Goal: Task Accomplishment & Management: Complete application form

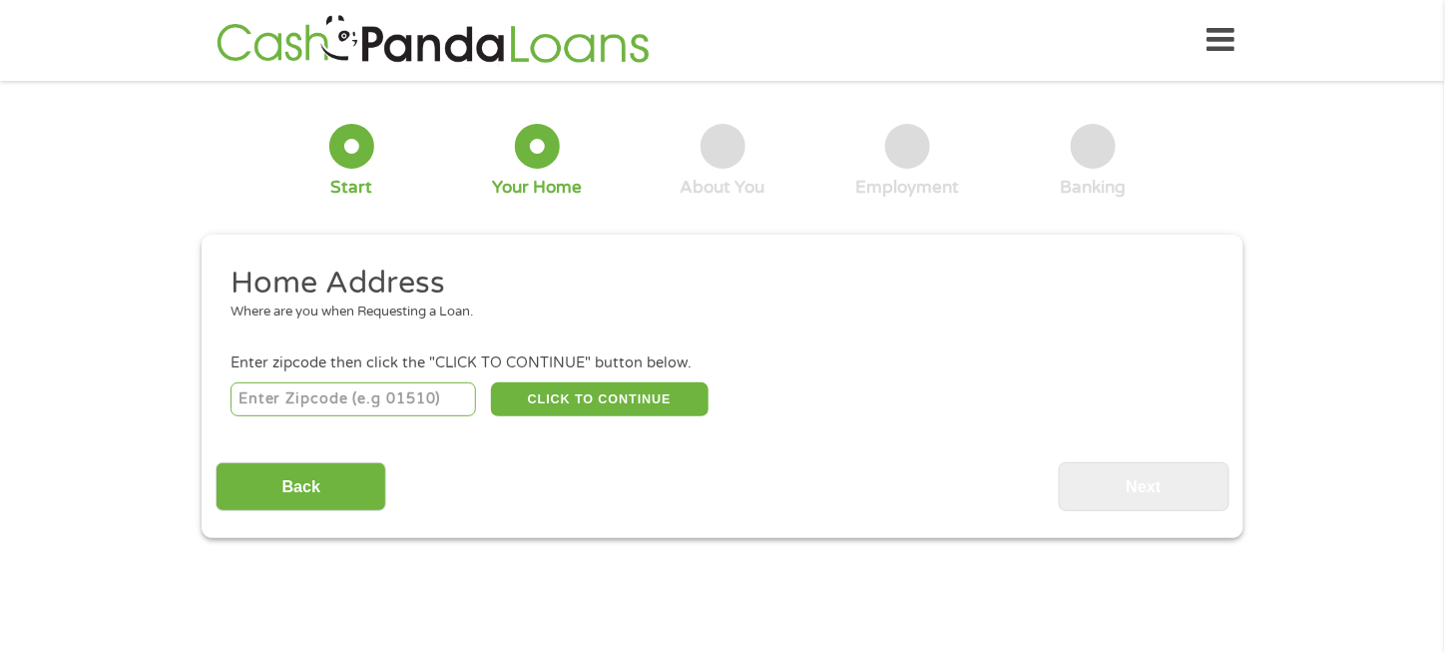
click at [355, 406] on input "number" at bounding box center [353, 399] width 246 height 34
type input "17602"
click at [609, 401] on button "CLICK TO CONTINUE" at bounding box center [600, 399] width 218 height 34
type input "17602"
type input "[GEOGRAPHIC_DATA]"
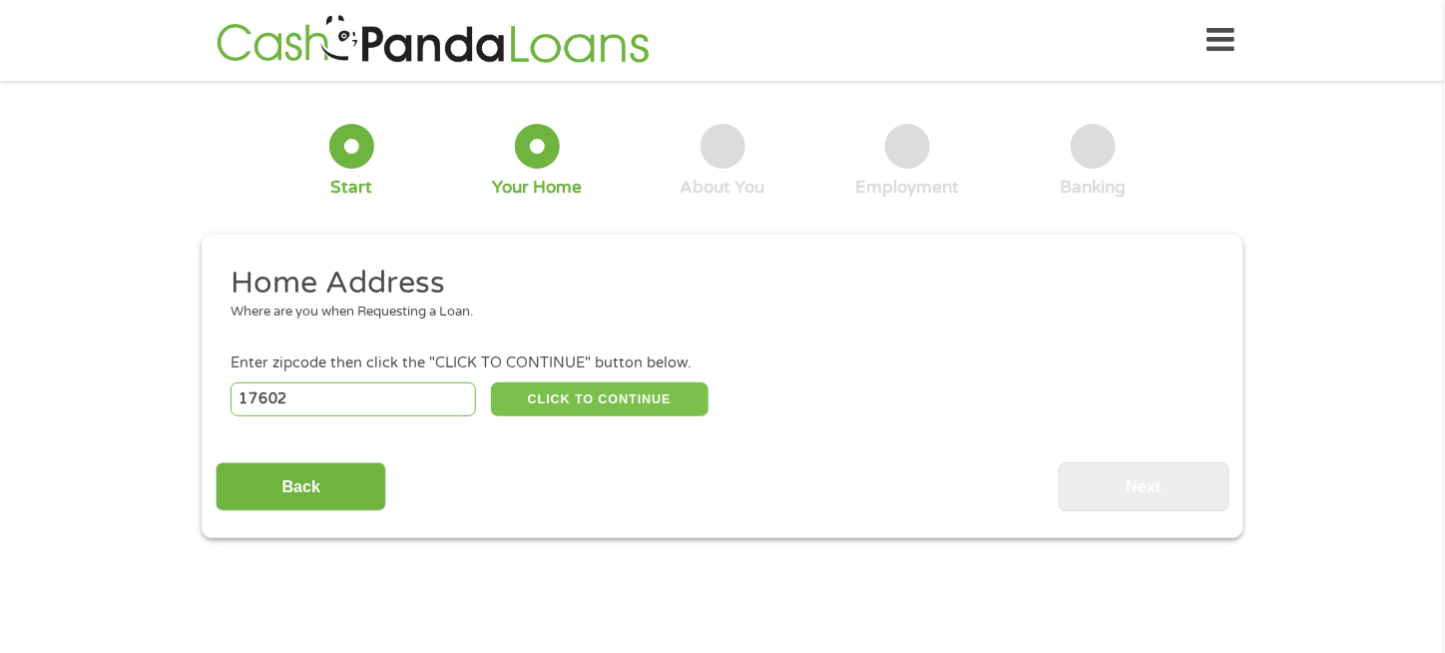
select select "[US_STATE]"
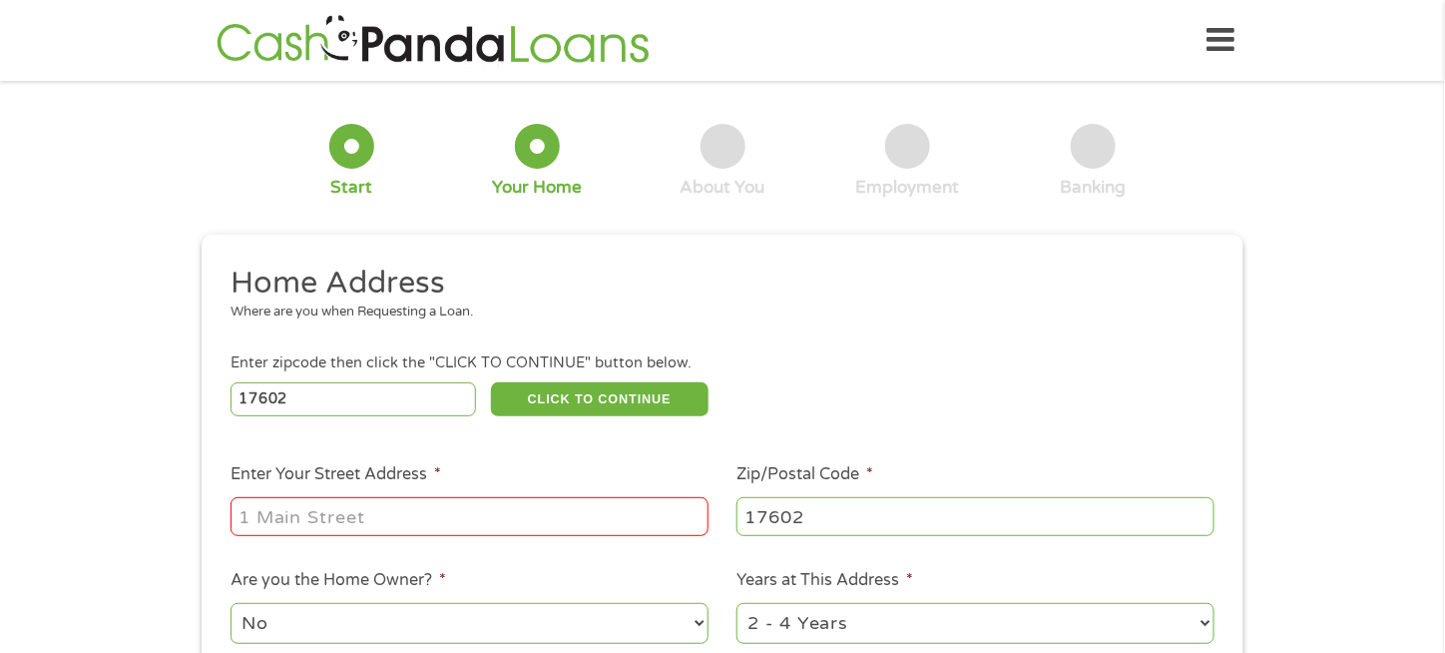
click at [482, 499] on input "Enter Your Street Address *" at bounding box center [469, 516] width 478 height 38
type input "[STREET_ADDRESS]"
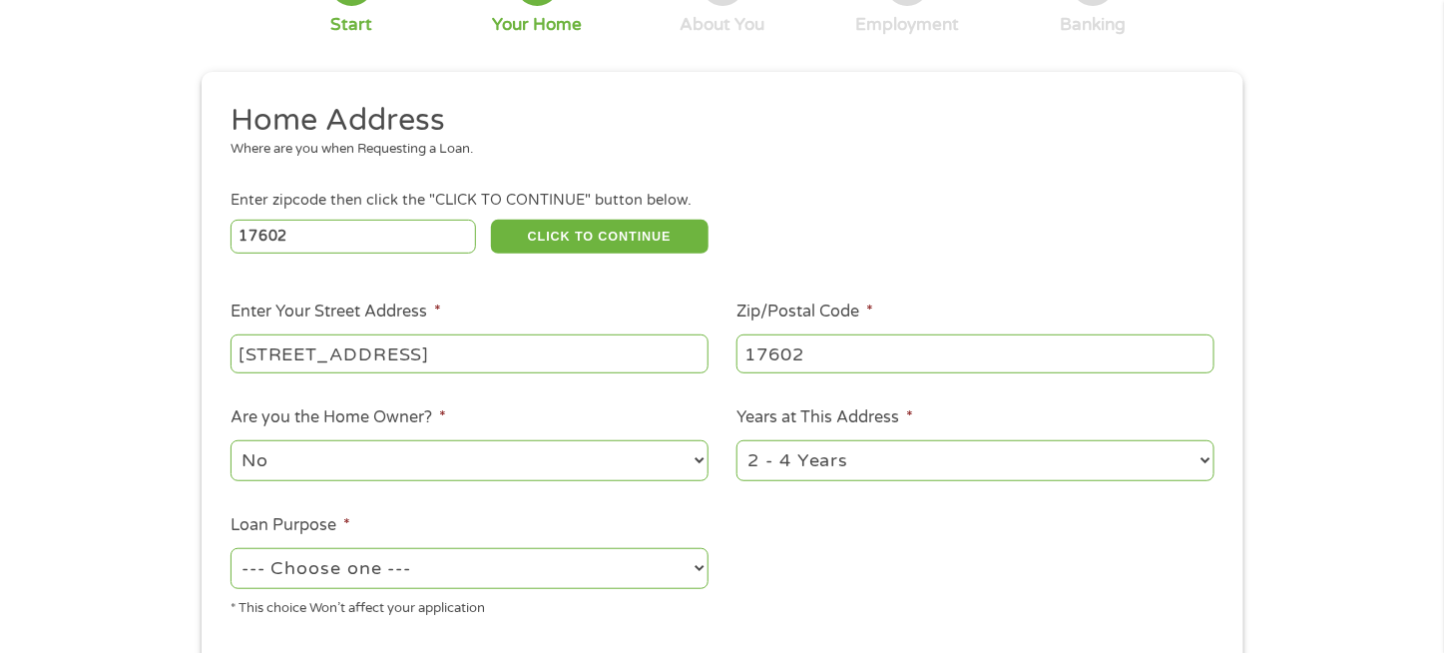
scroll to position [200, 0]
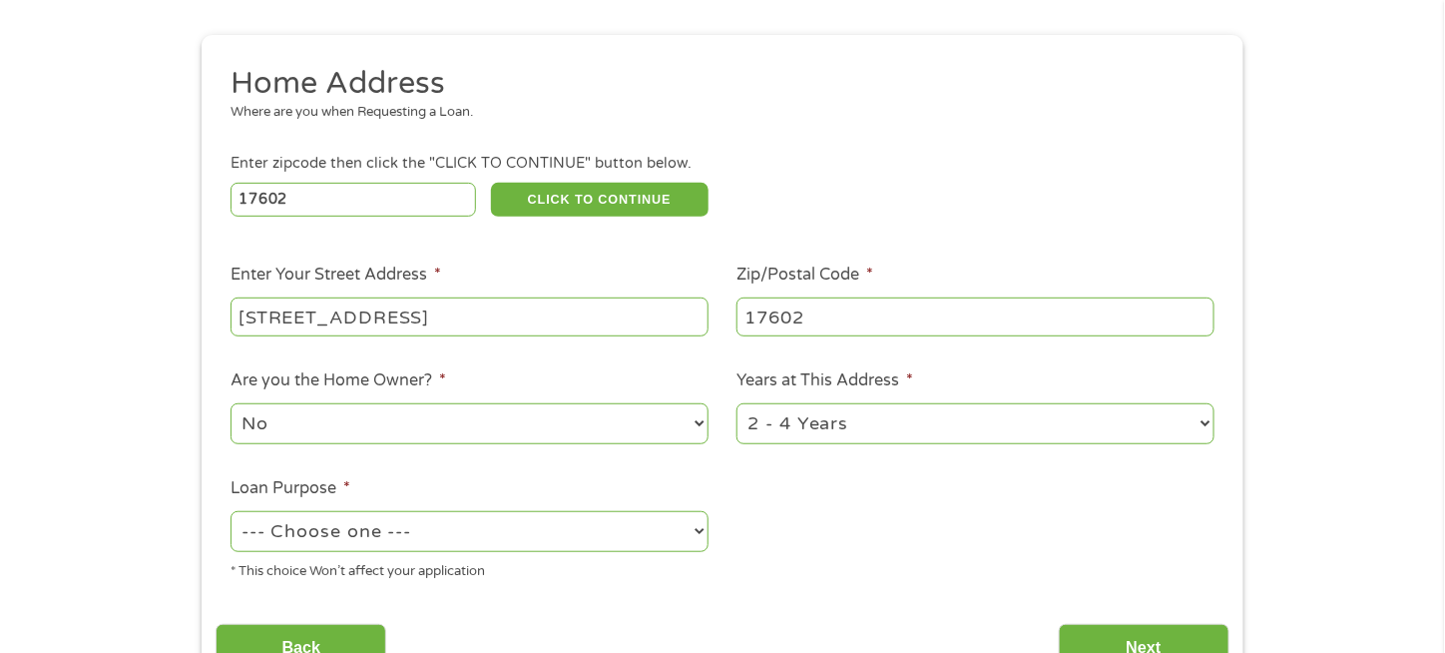
click at [487, 421] on select "No Yes" at bounding box center [469, 423] width 478 height 41
click at [504, 522] on select "--- Choose one --- Pay Bills Debt Consolidation Home Improvement Major Purchase…" at bounding box center [469, 531] width 478 height 41
click at [506, 535] on select "--- Choose one --- Pay Bills Debt Consolidation Home Improvement Major Purchase…" at bounding box center [469, 531] width 478 height 41
select select "paybills"
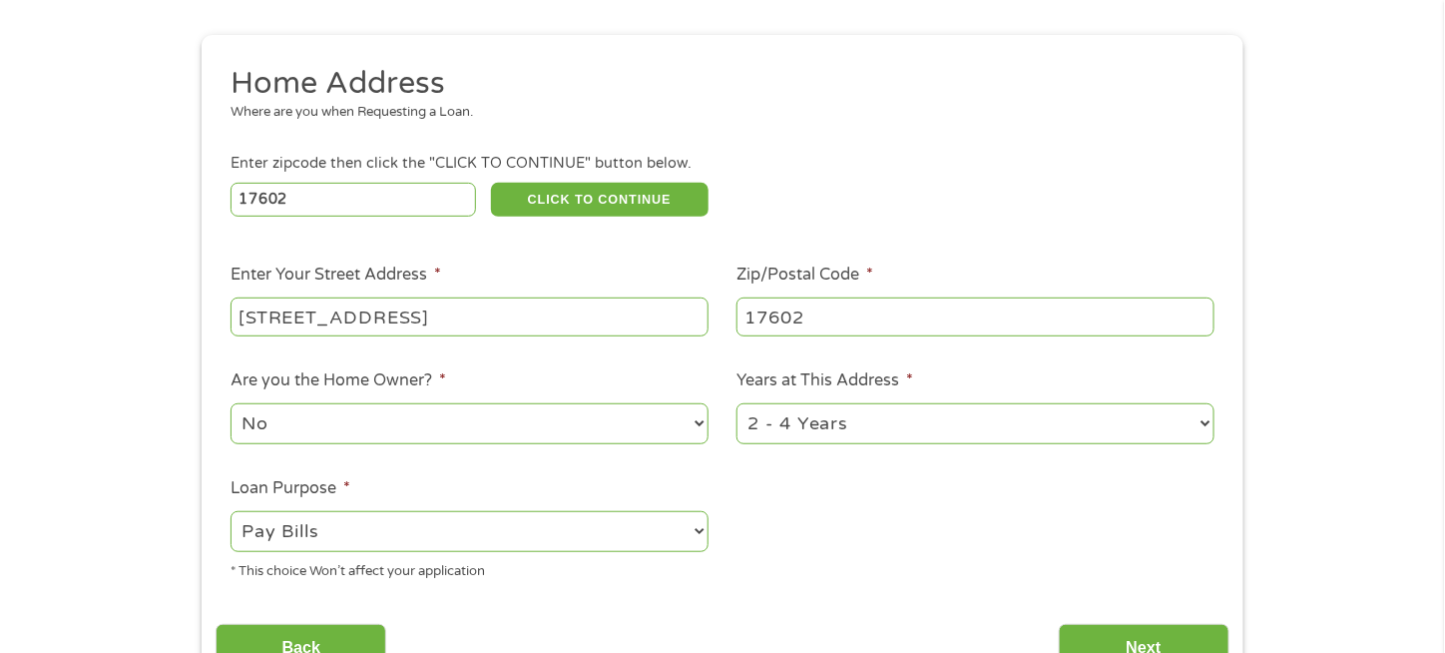
click at [230, 513] on select "--- Choose one --- Pay Bills Debt Consolidation Home Improvement Major Purchase…" at bounding box center [469, 531] width 478 height 41
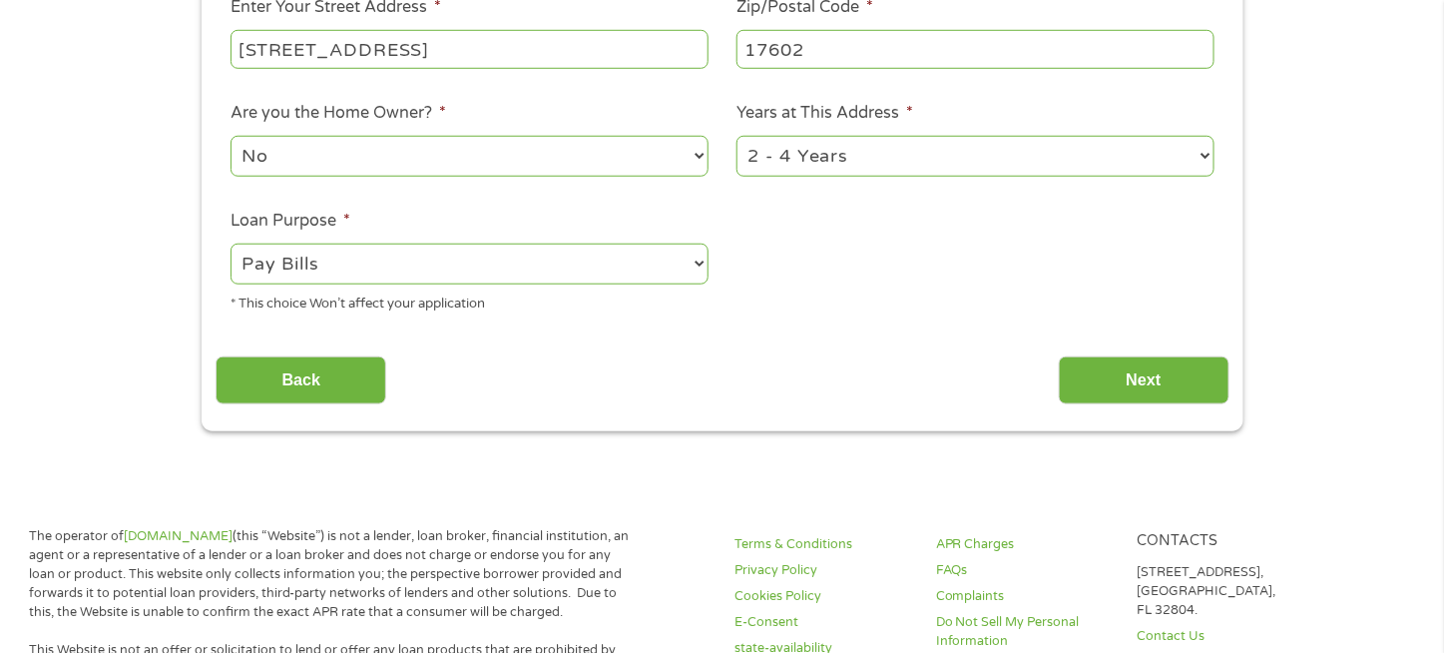
scroll to position [499, 0]
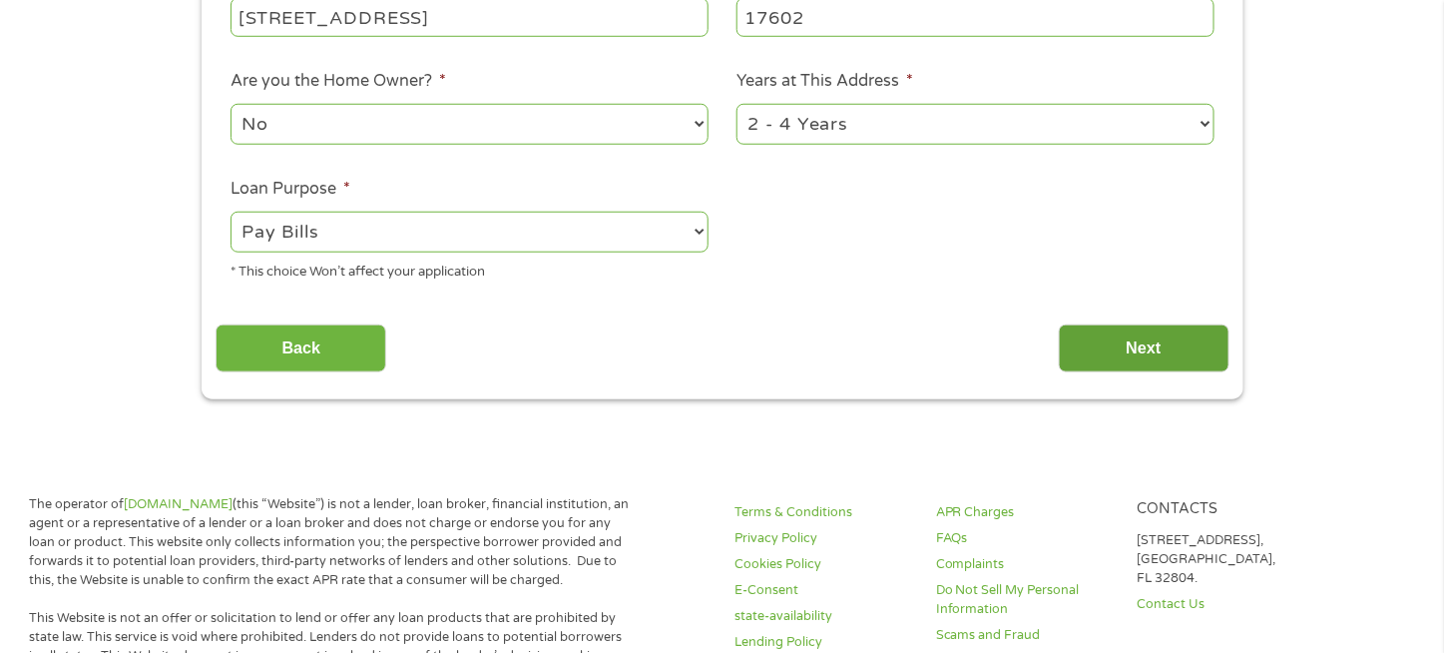
click at [1120, 343] on input "Next" at bounding box center [1144, 348] width 171 height 49
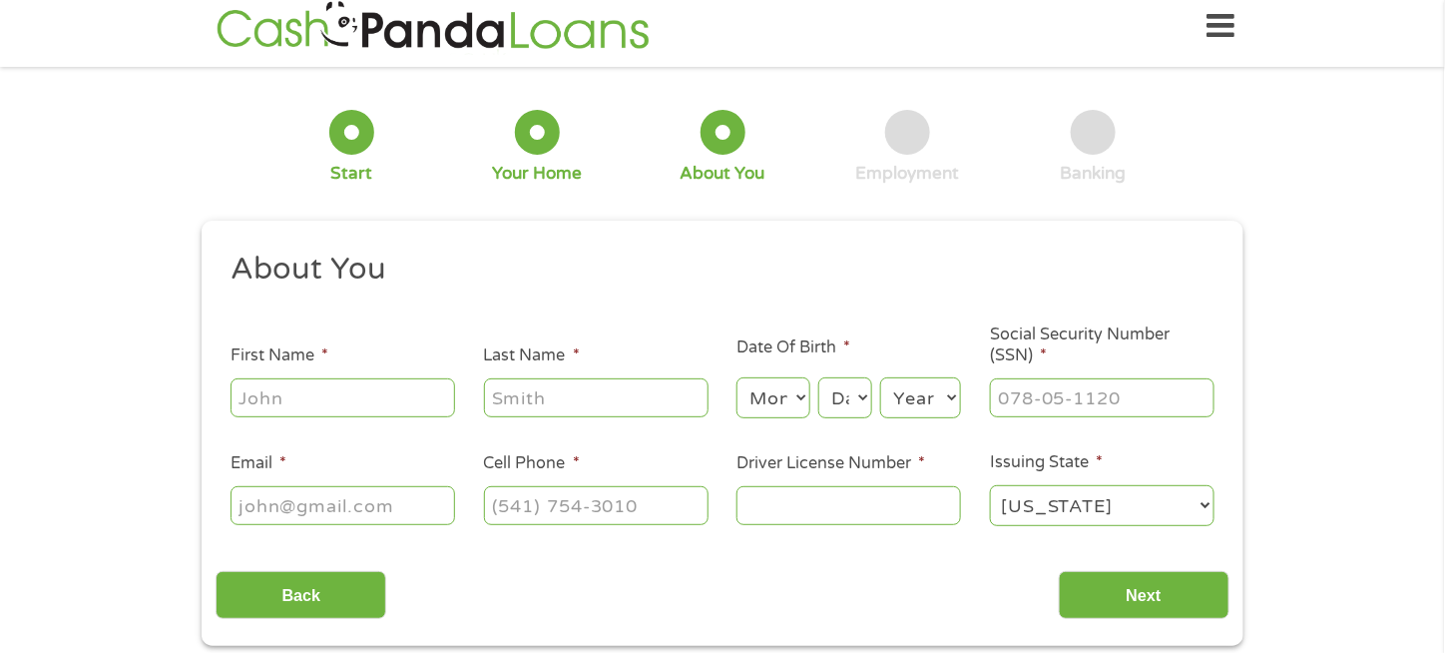
scroll to position [0, 0]
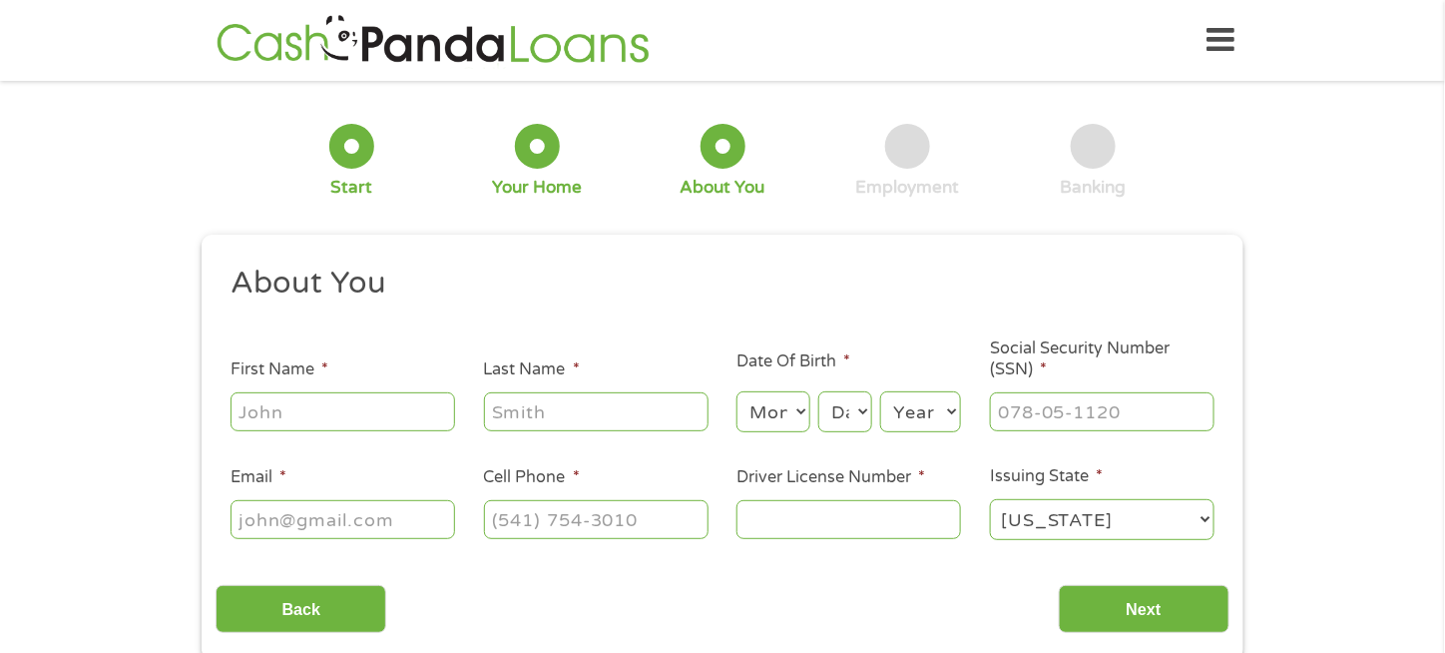
click at [413, 411] on input "First Name *" at bounding box center [342, 411] width 224 height 38
type input "[PERSON_NAME]"
type input "[GEOGRAPHIC_DATA]"
type input "[EMAIL_ADDRESS][DOMAIN_NAME]"
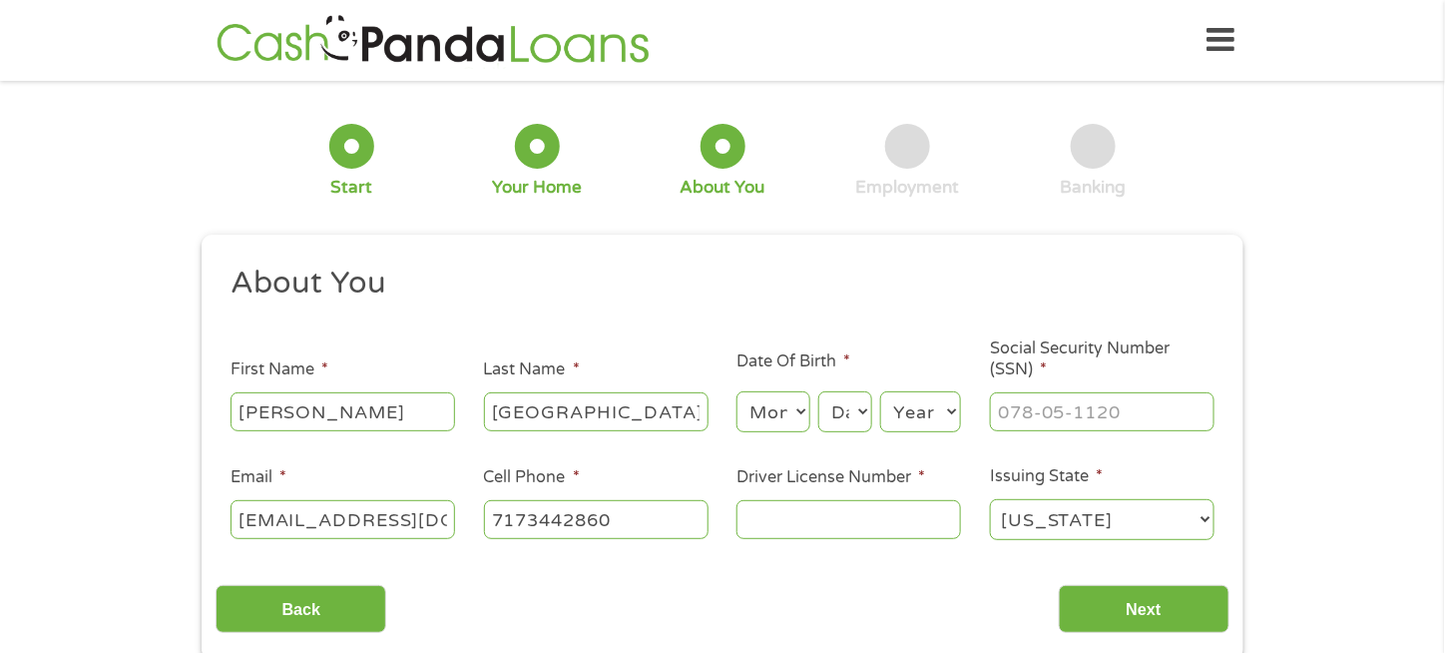
type input "[PHONE_NUMBER]"
click at [768, 400] on select "Month 1 2 3 4 5 6 7 8 9 10 11 12" at bounding box center [772, 411] width 73 height 41
select select "10"
click at [736, 392] on select "Month 1 2 3 4 5 6 7 8 9 10 11 12" at bounding box center [772, 411] width 73 height 41
click at [843, 410] on select "Day 1 2 3 4 5 6 7 8 9 10 11 12 13 14 15 16 17 18 19 20 21 22 23 24 25 26 27 28 …" at bounding box center [845, 411] width 54 height 41
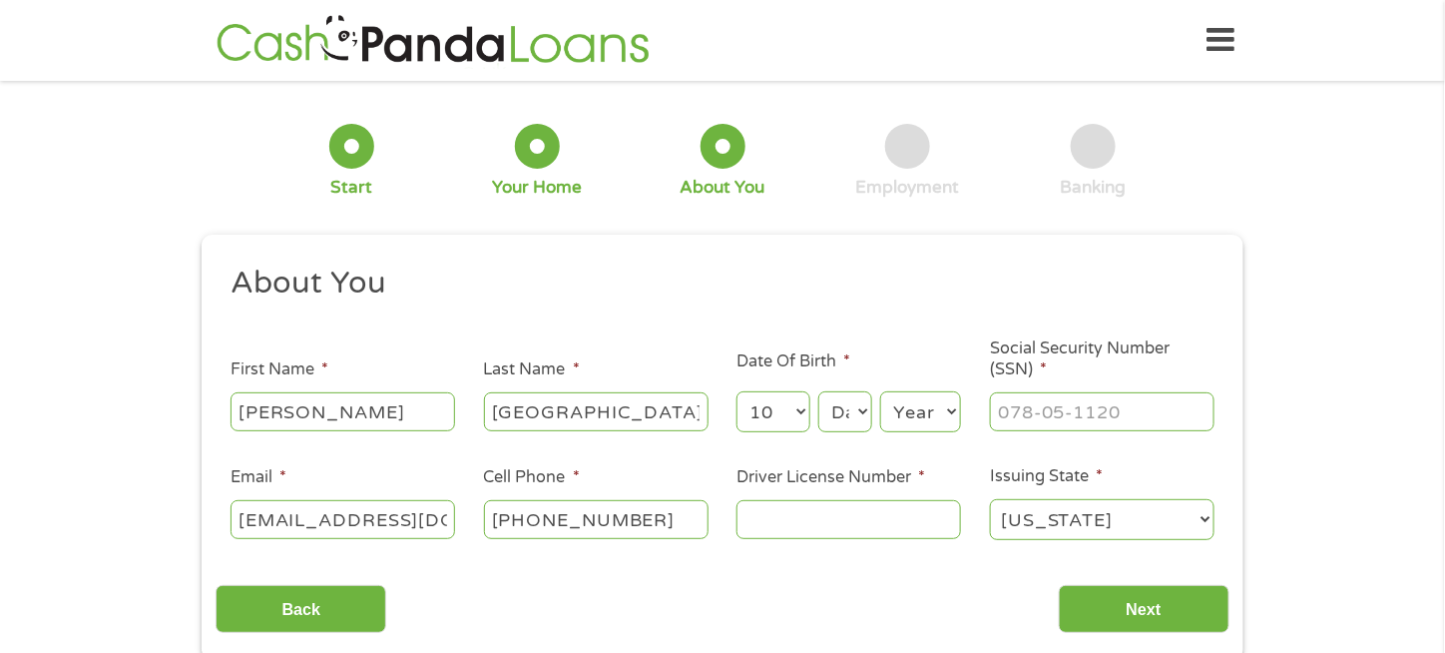
select select "26"
click at [818, 392] on select "Day 1 2 3 4 5 6 7 8 9 10 11 12 13 14 15 16 17 18 19 20 21 22 23 24 25 26 27 28 …" at bounding box center [845, 411] width 54 height 41
click at [911, 407] on select "Year [DATE] 2006 2005 2004 2003 2002 2001 2000 1999 1998 1997 1996 1995 1994 19…" at bounding box center [920, 411] width 81 height 41
select select "1971"
click at [880, 392] on select "Year [DATE] 2006 2005 2004 2003 2002 2001 2000 1999 1998 1997 1996 1995 1994 19…" at bounding box center [920, 411] width 81 height 41
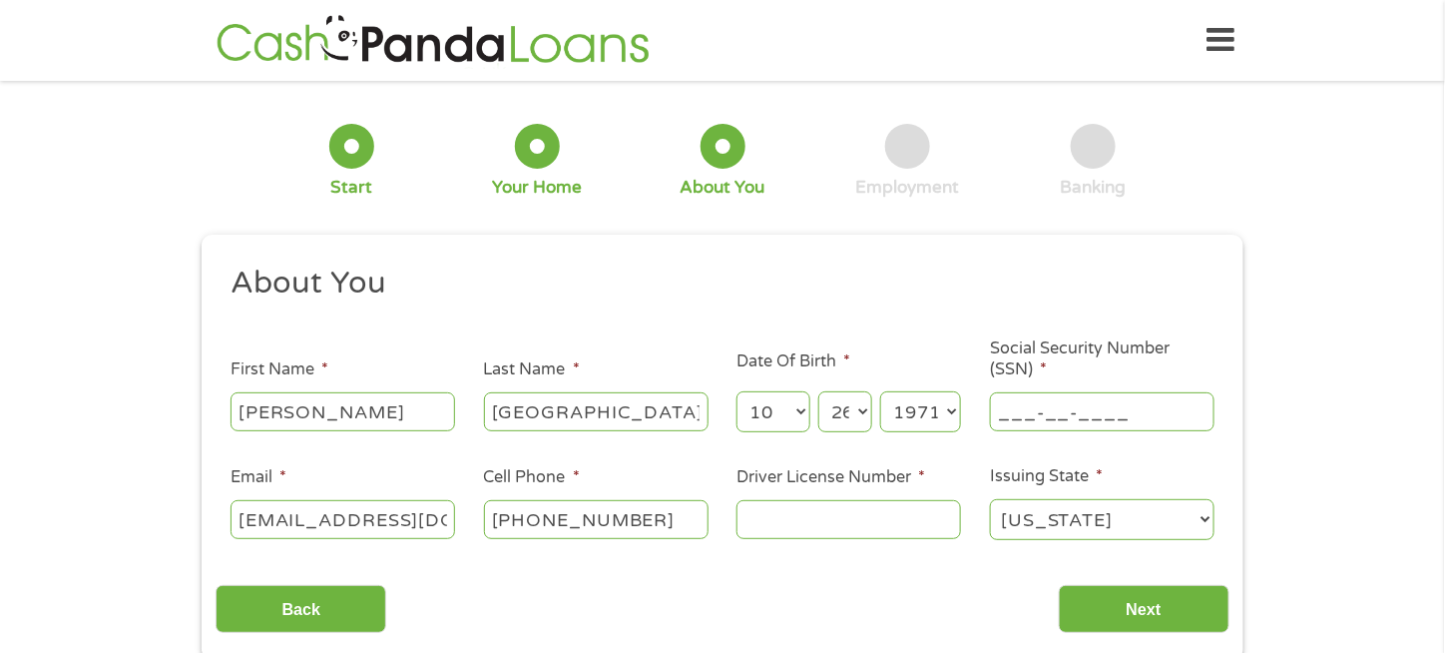
click at [1043, 414] on input "___-__-____" at bounding box center [1102, 411] width 224 height 38
type input "160-68-4227"
